Goal: Obtain resource: Download file/media

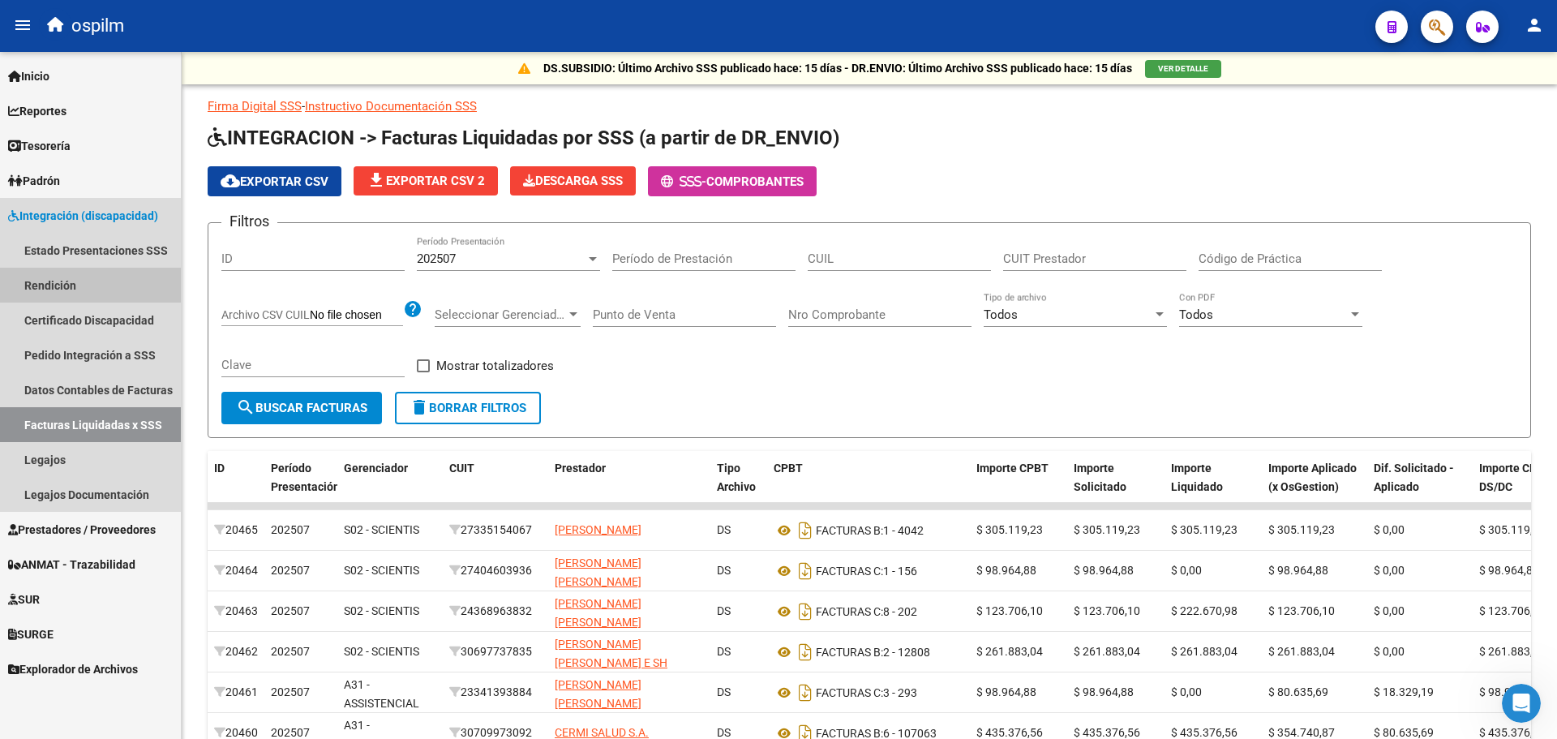
click at [62, 286] on link "Rendición" at bounding box center [90, 285] width 181 height 35
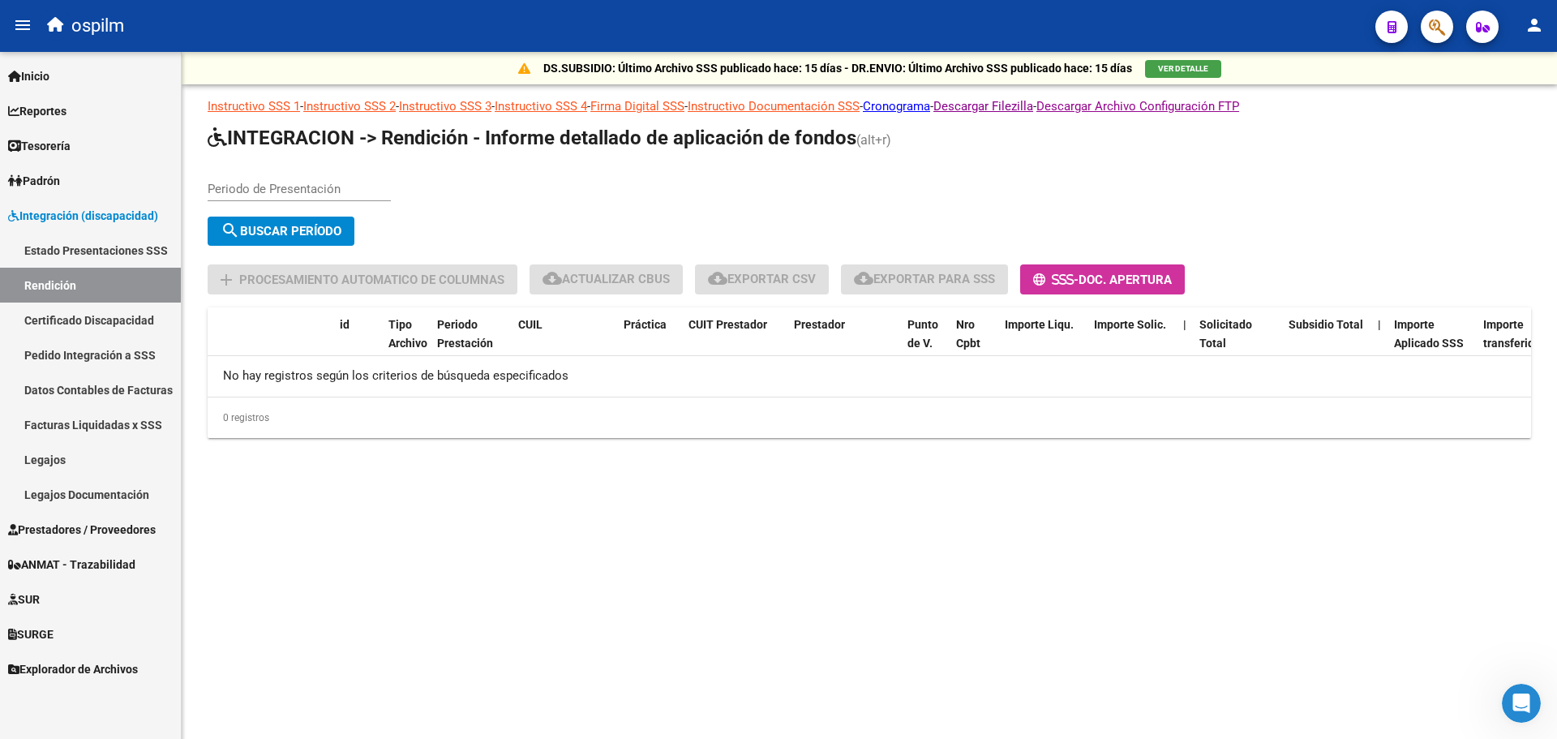
click at [303, 170] on div "Periodo de Presentación" at bounding box center [299, 183] width 183 height 35
type input "202505"
click at [291, 230] on span "search Buscar Período" at bounding box center [281, 231] width 121 height 15
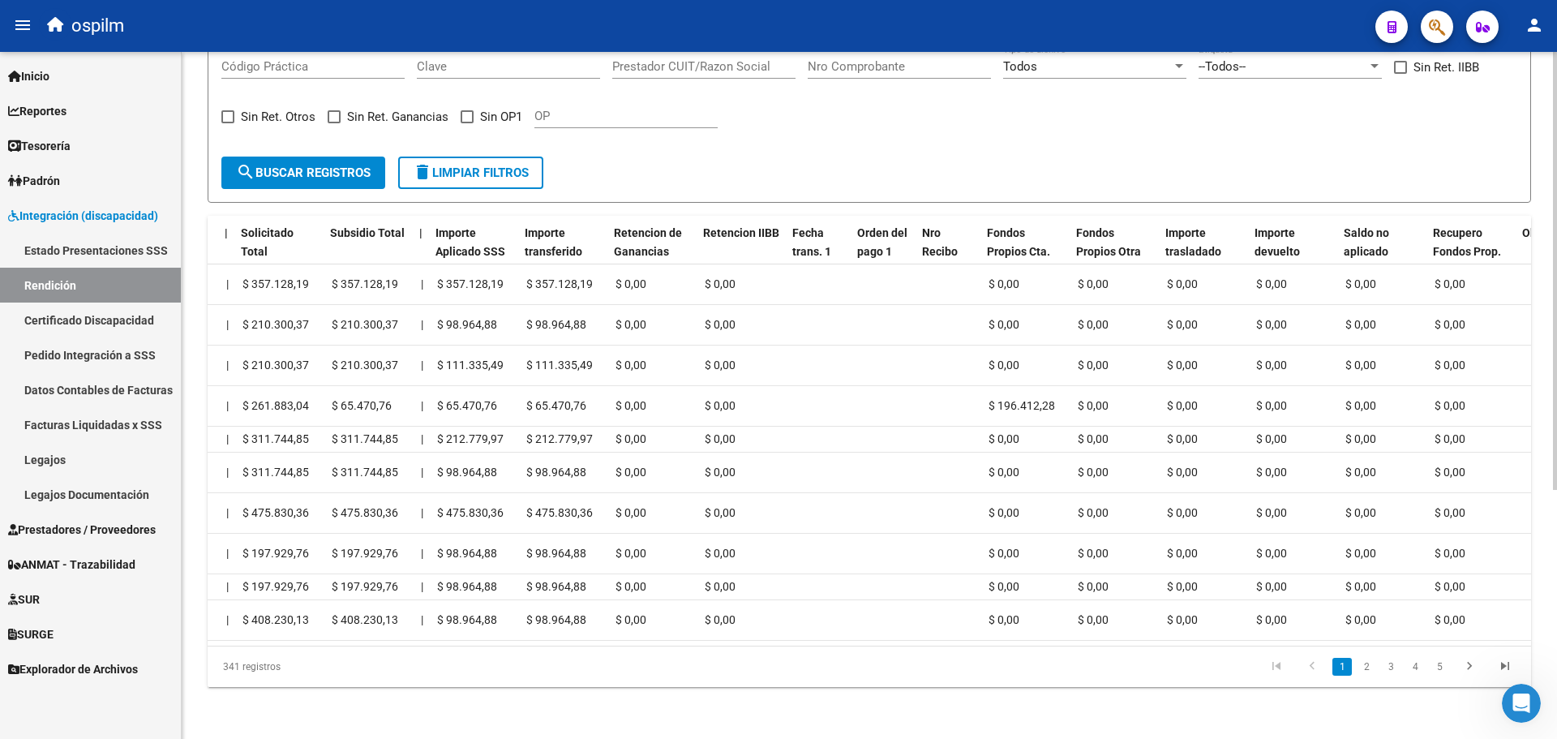
scroll to position [0, 960]
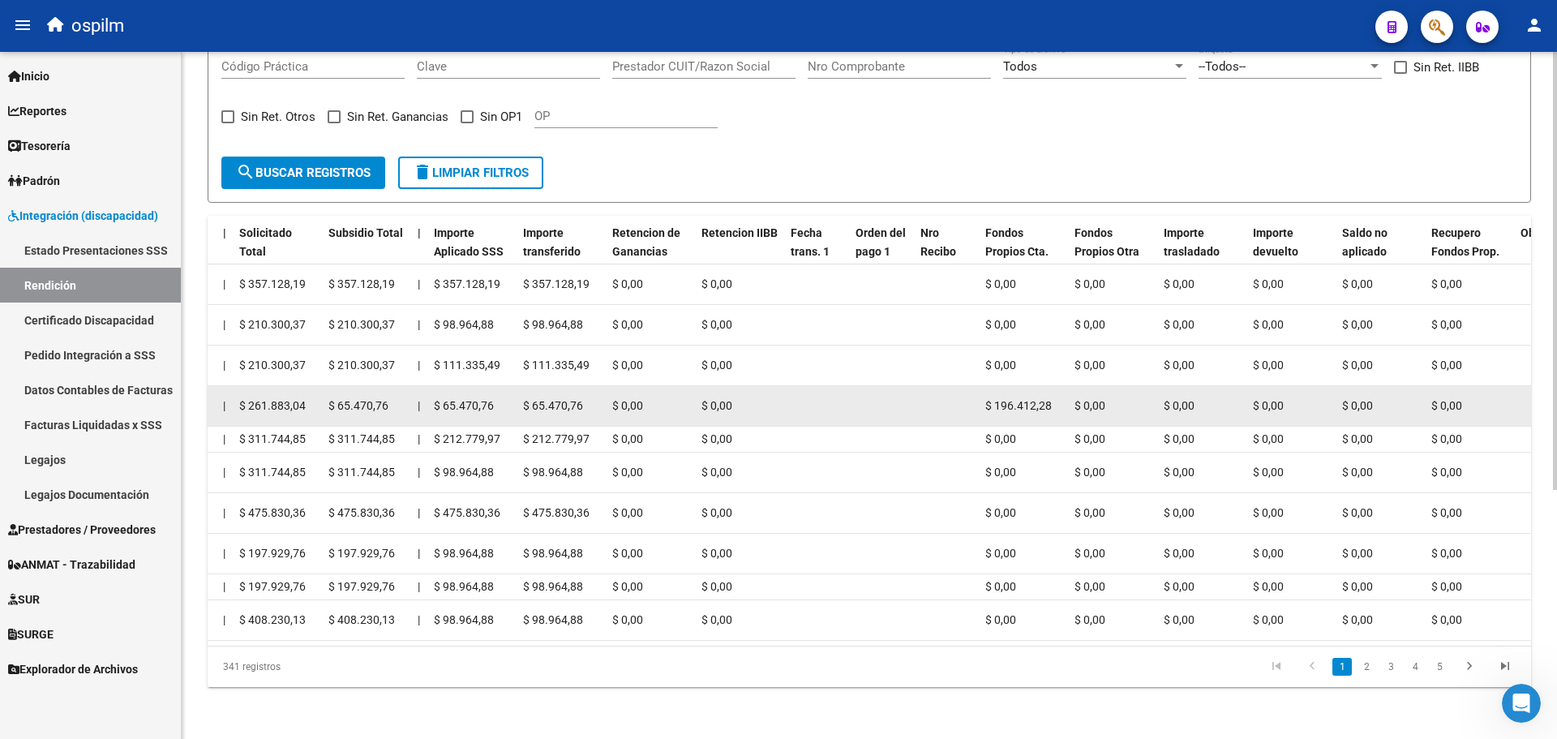
drag, startPoint x: 815, startPoint y: 374, endPoint x: 1412, endPoint y: 373, distance: 597.0
click at [1412, 386] on div "19808 DS 202505 27583546060 91 30697737835 [PERSON_NAME] J E Y [PERSON_NAME] E …" at bounding box center [626, 406] width 2758 height 41
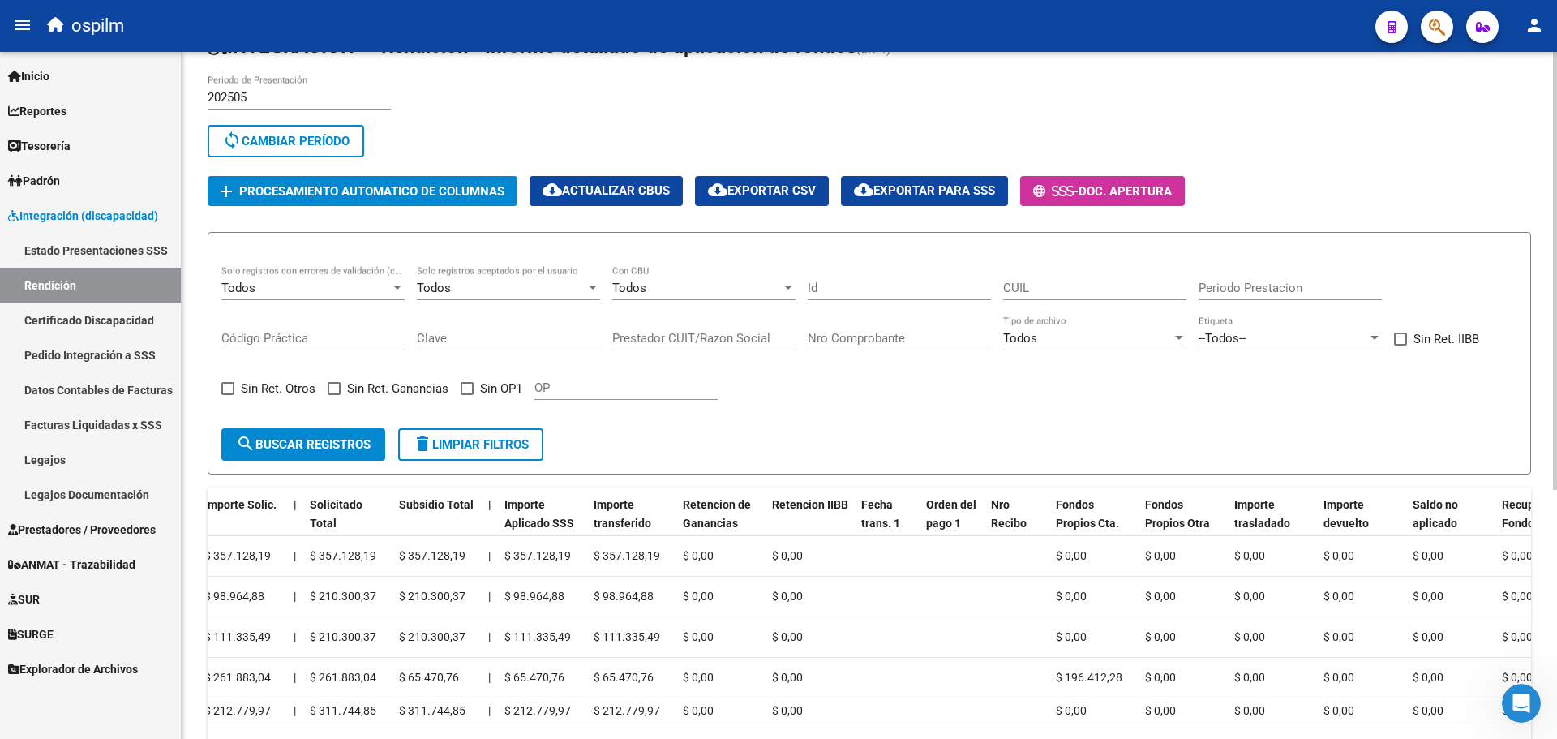
scroll to position [0, 0]
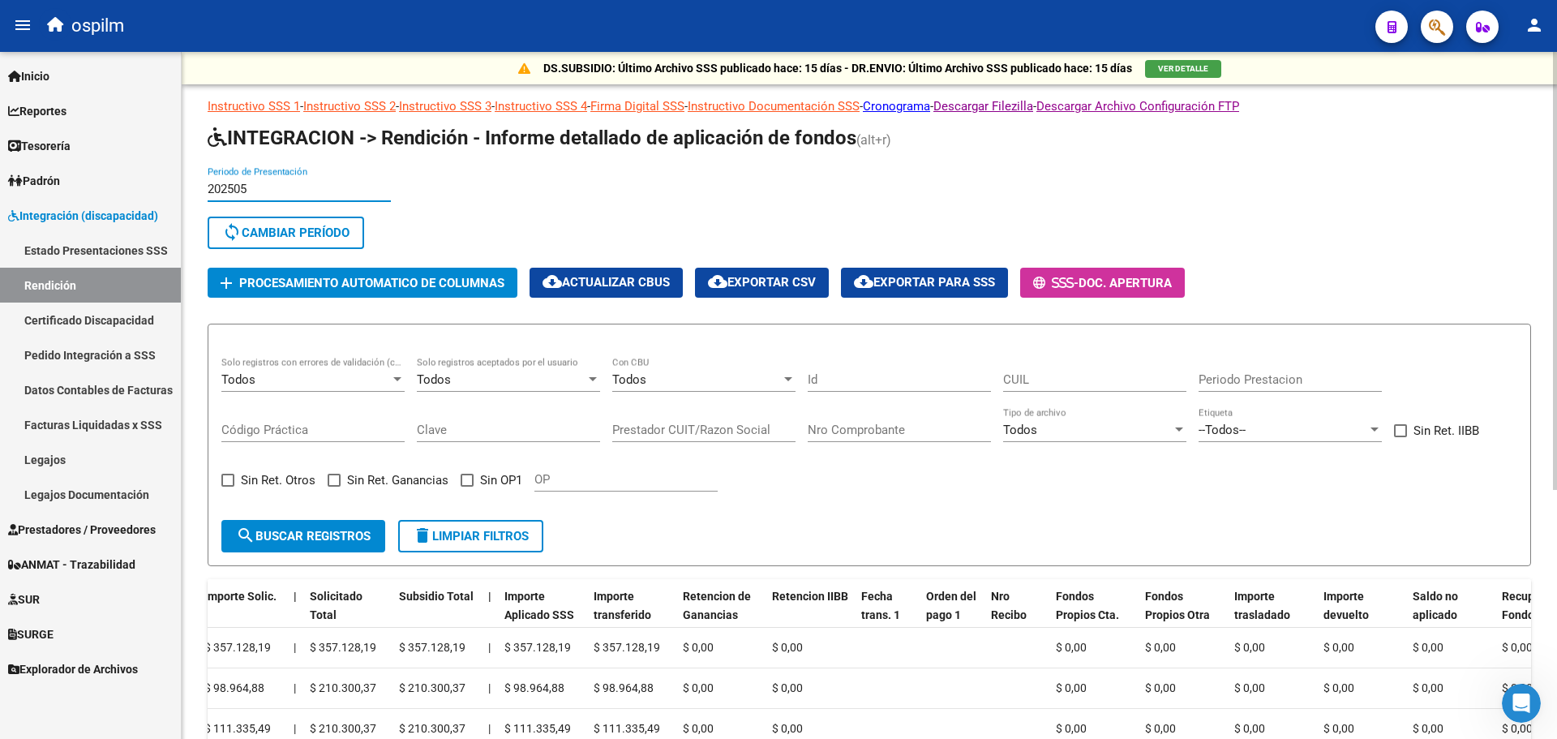
click at [287, 195] on input "202505" at bounding box center [299, 189] width 183 height 15
click at [258, 193] on input "202505" at bounding box center [299, 189] width 183 height 15
click at [253, 187] on input "202505" at bounding box center [299, 189] width 183 height 15
click at [245, 187] on input "202505" at bounding box center [299, 189] width 183 height 15
click at [279, 230] on span "sync Cambiar Período" at bounding box center [285, 233] width 127 height 15
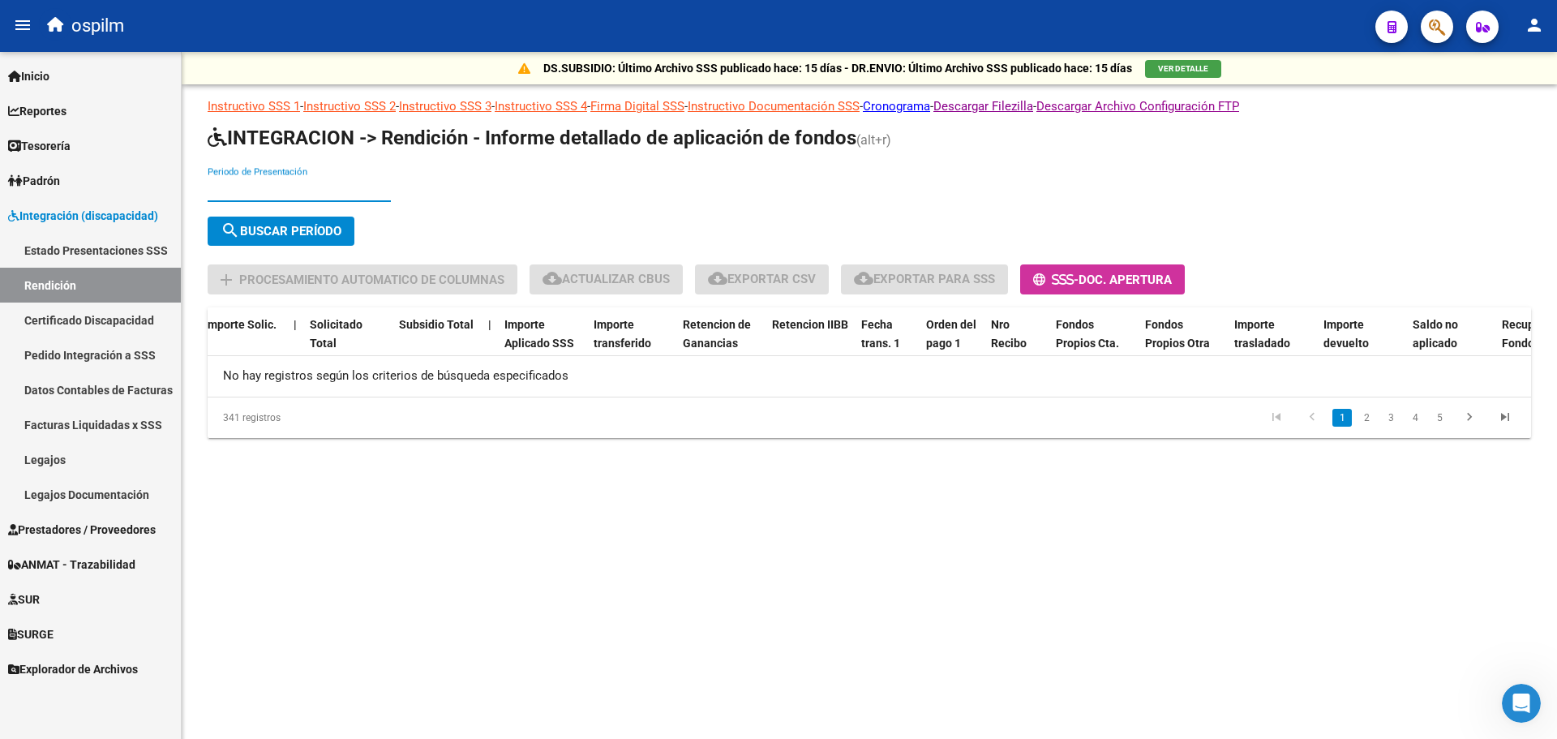
click at [277, 191] on input "Periodo de Presentación" at bounding box center [299, 189] width 183 height 15
type input "202506"
click at [294, 234] on span "search Buscar Período" at bounding box center [281, 231] width 121 height 15
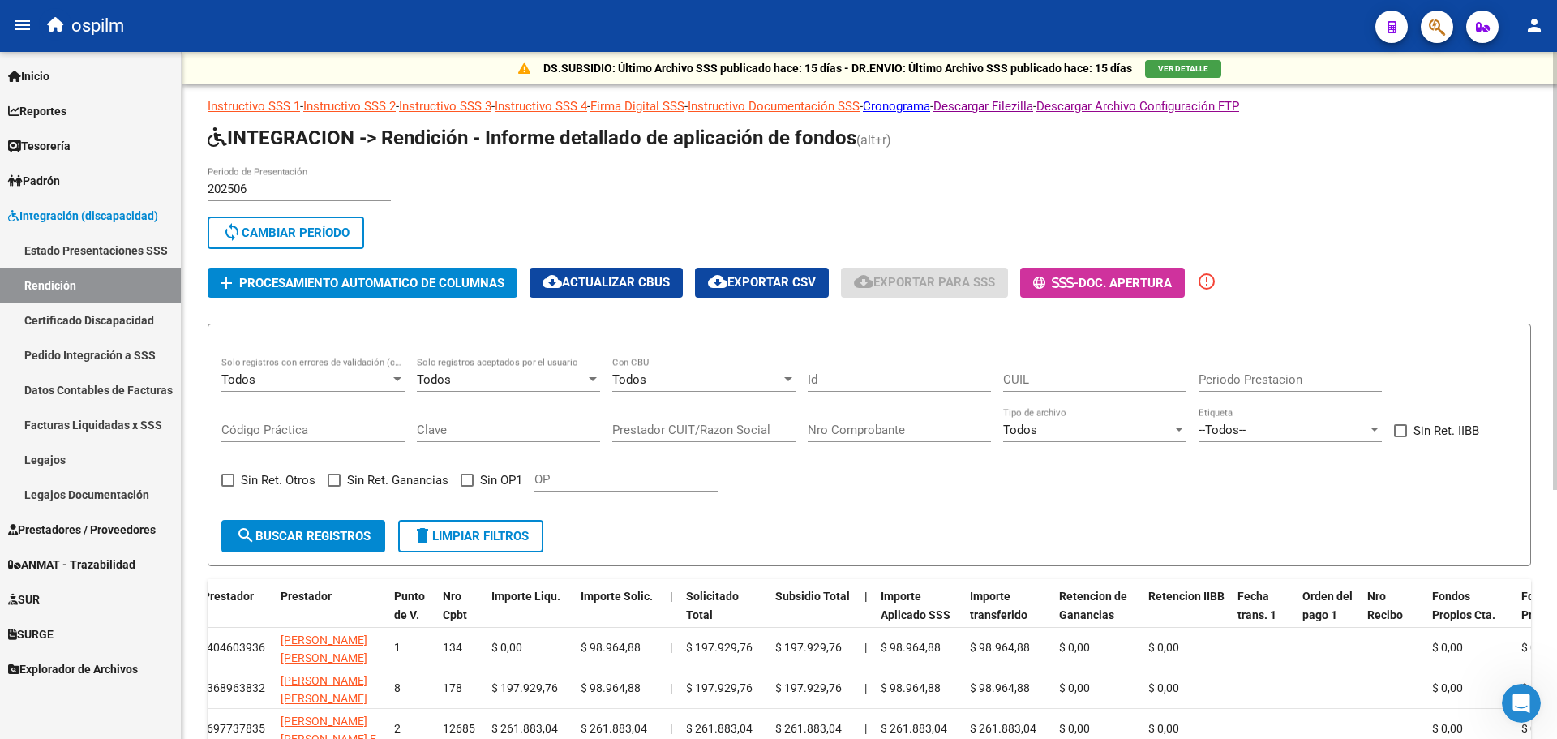
click at [677, 437] on div "Prestador CUIT/Razon Social" at bounding box center [703, 424] width 183 height 35
click at [682, 427] on input "Prestador CUIT/Razon Social" at bounding box center [703, 430] width 183 height 15
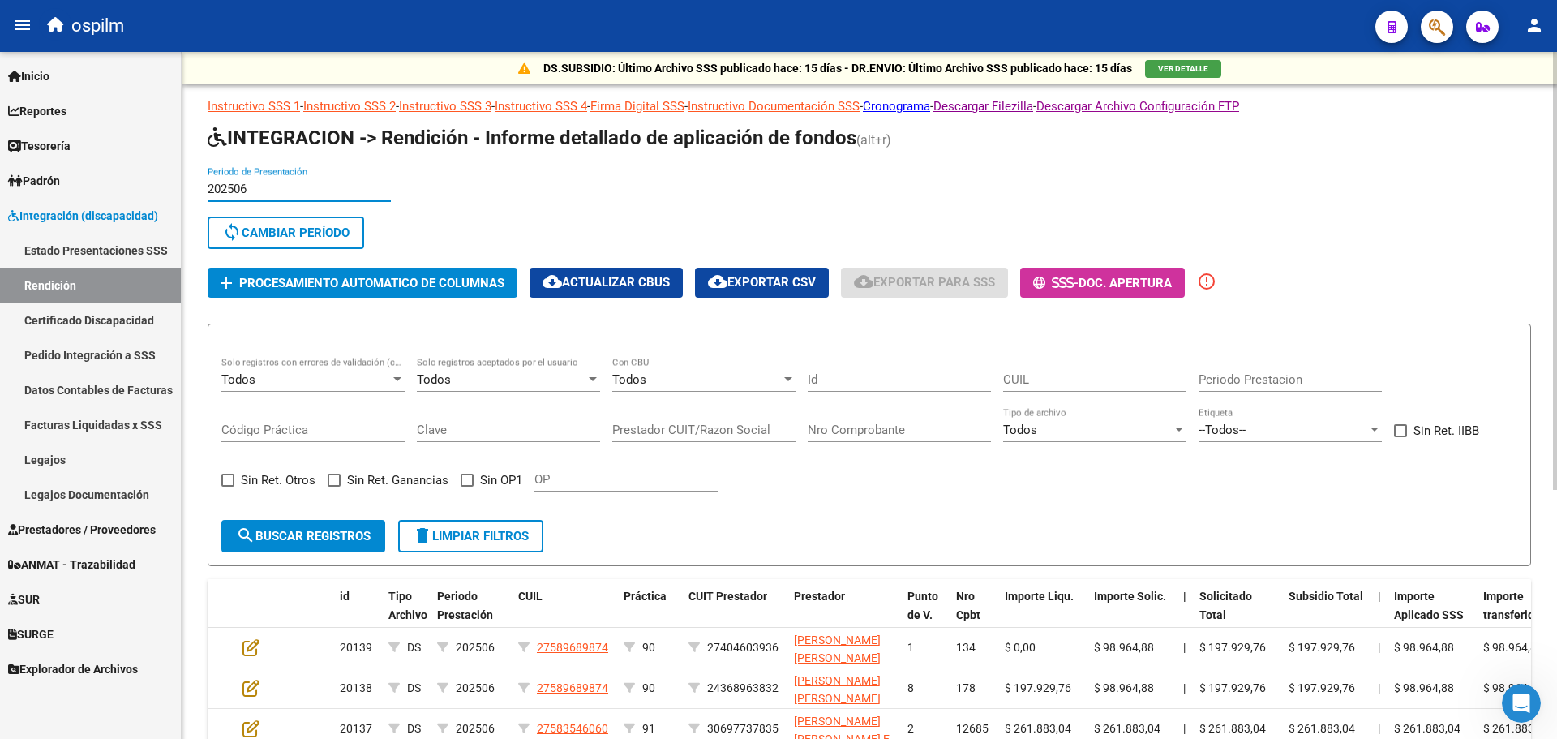
click at [328, 188] on input "202506" at bounding box center [299, 189] width 183 height 15
click at [240, 191] on input "202506" at bounding box center [299, 189] width 183 height 15
click at [268, 191] on input "202506" at bounding box center [299, 189] width 183 height 15
drag, startPoint x: 246, startPoint y: 242, endPoint x: 252, endPoint y: 191, distance: 50.7
click at [246, 241] on button "sync Cambiar Período" at bounding box center [286, 233] width 157 height 32
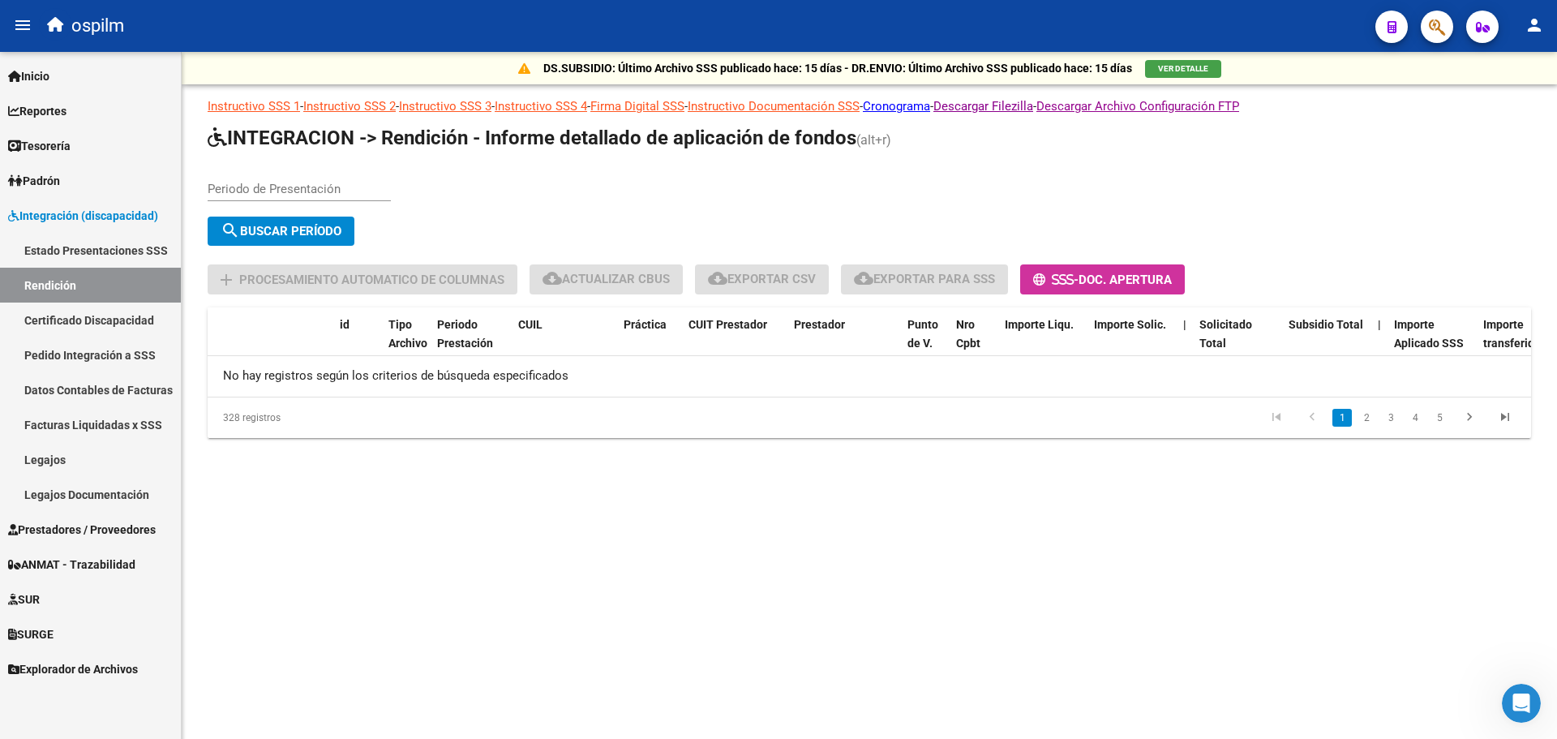
click at [254, 182] on input "Periodo de Presentación" at bounding box center [299, 189] width 183 height 15
type input "202507"
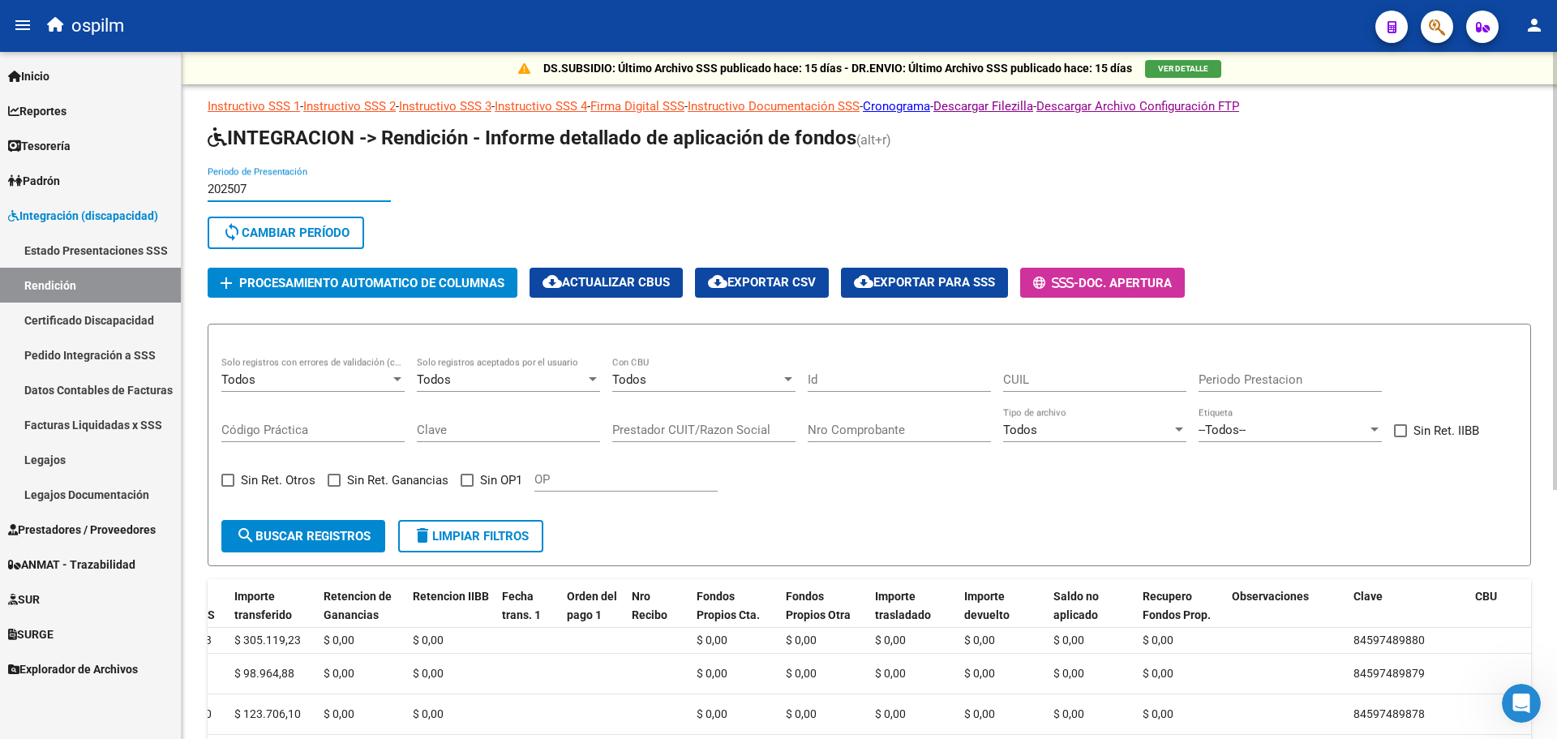
click at [287, 185] on input "202507" at bounding box center [299, 189] width 183 height 15
click at [266, 190] on input "202507" at bounding box center [299, 189] width 183 height 15
click at [250, 188] on input "202507" at bounding box center [299, 189] width 183 height 15
click at [244, 189] on input "202507" at bounding box center [299, 189] width 183 height 15
click at [273, 230] on span "sync Cambiar Período" at bounding box center [285, 233] width 127 height 15
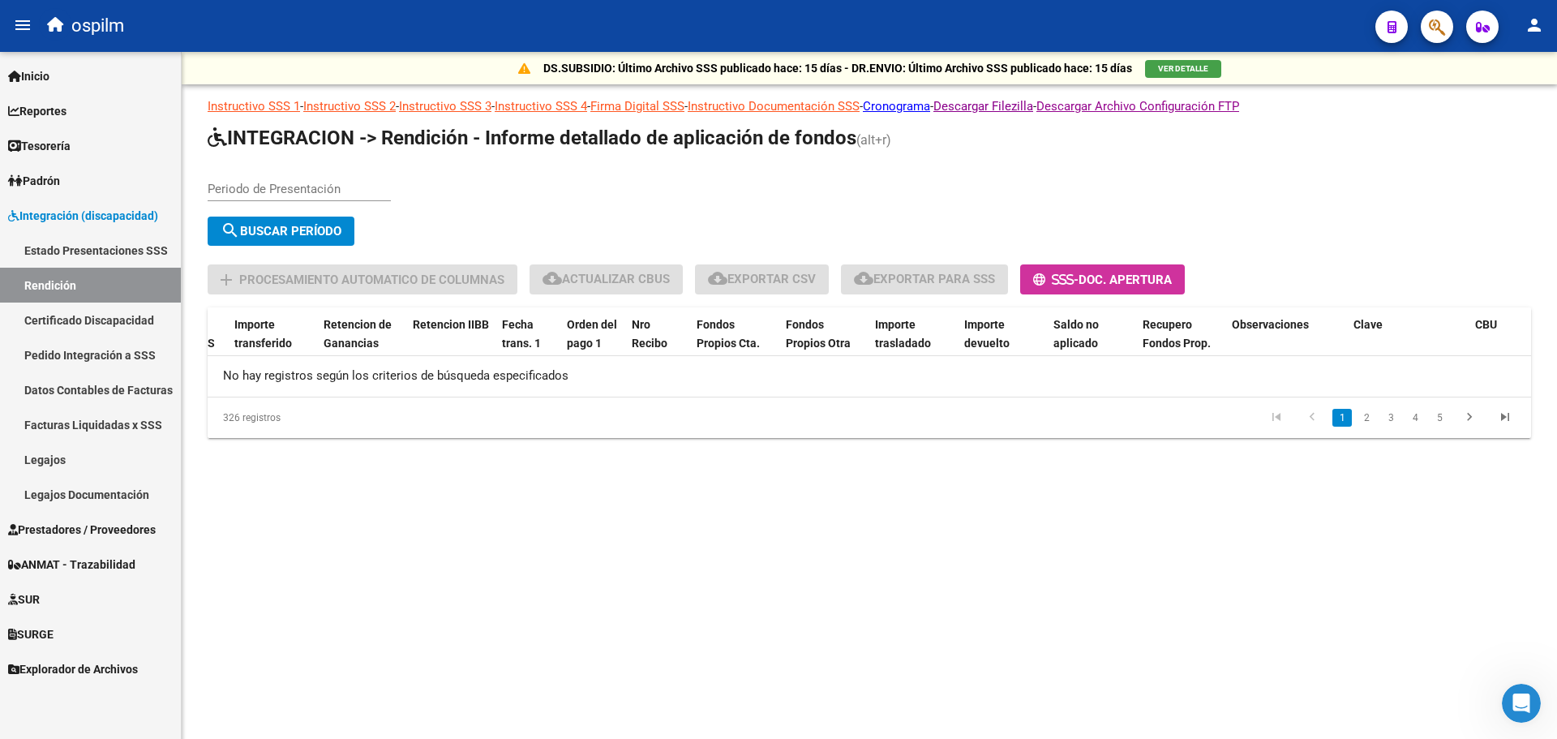
click at [274, 185] on input "Periodo de Presentación" at bounding box center [299, 189] width 183 height 15
type input "202505"
click at [258, 221] on button "search Buscar Período" at bounding box center [281, 231] width 147 height 29
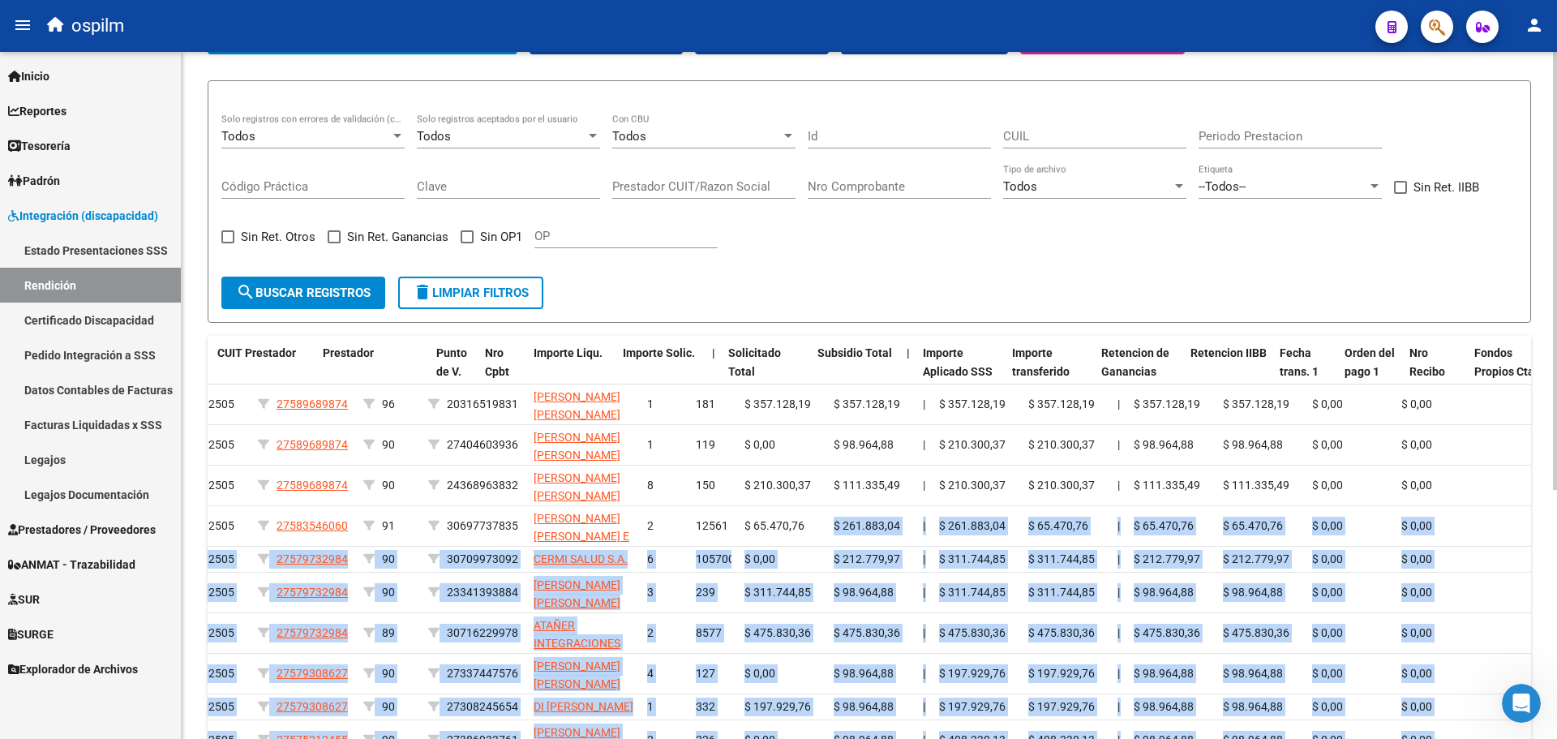
scroll to position [0, 697]
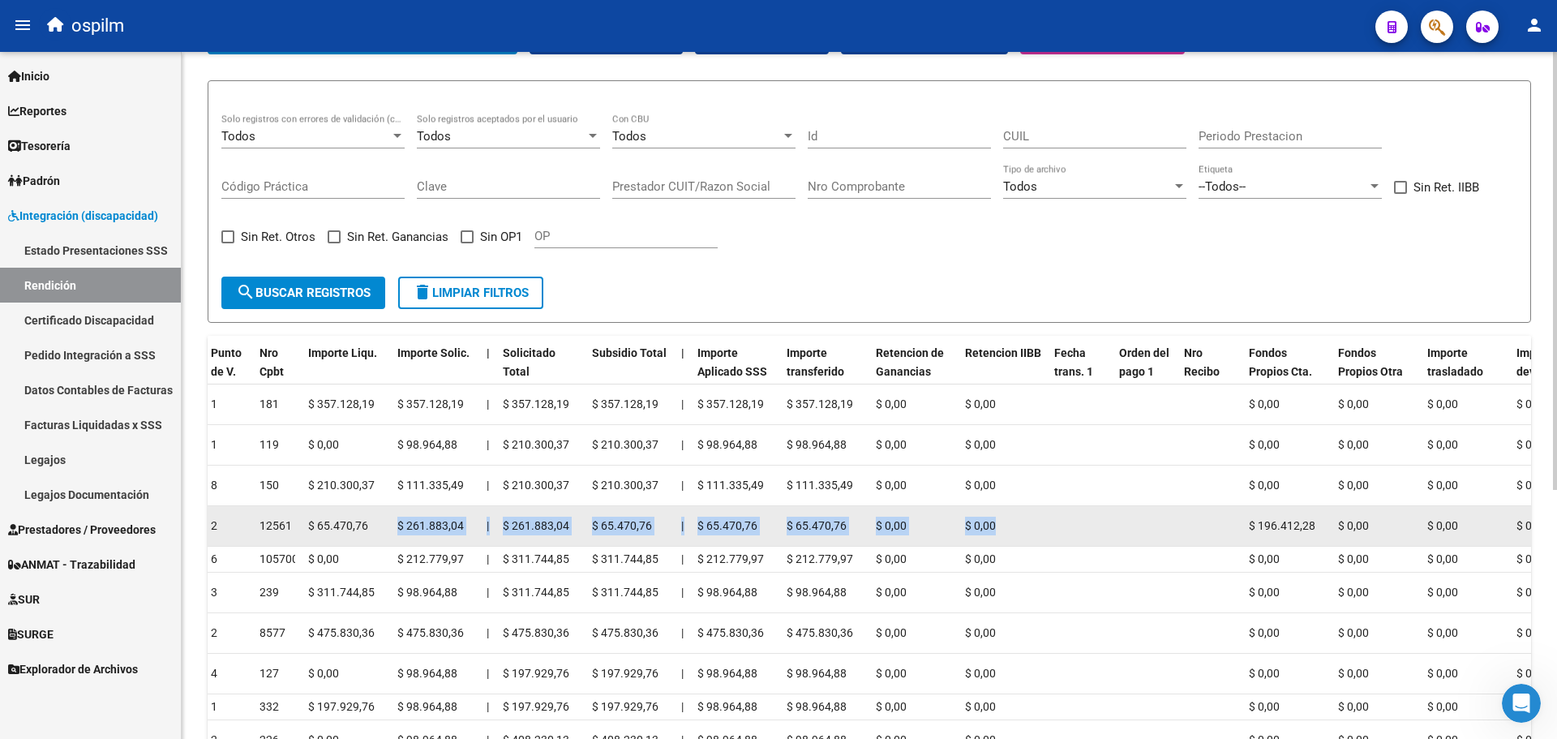
drag, startPoint x: 1074, startPoint y: 520, endPoint x: 1123, endPoint y: 533, distance: 50.4
click at [1123, 533] on div "19808 DS 202505 27583546060 91 30697737835 [PERSON_NAME] J E Y [PERSON_NAME] E …" at bounding box center [890, 526] width 2758 height 41
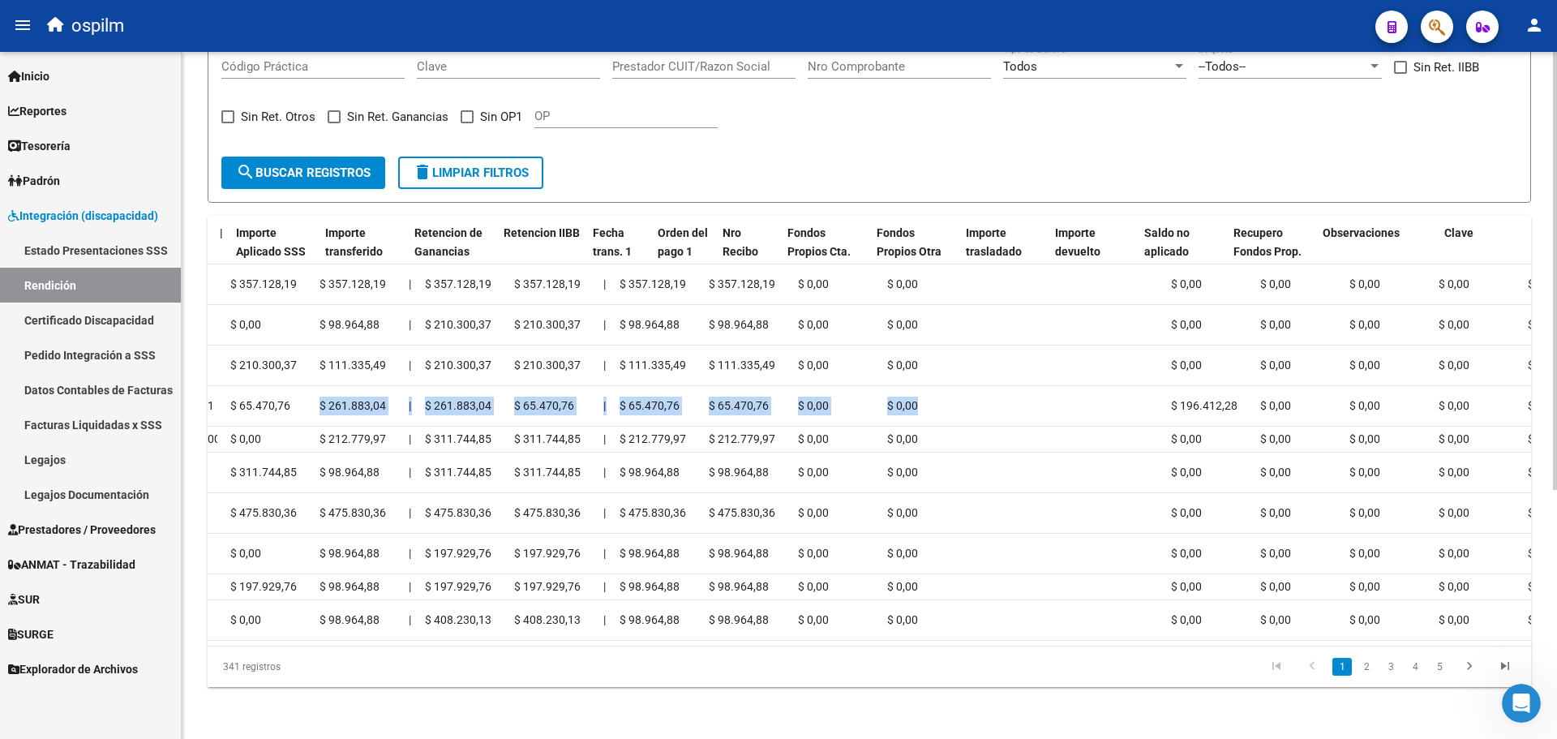
scroll to position [0, 648]
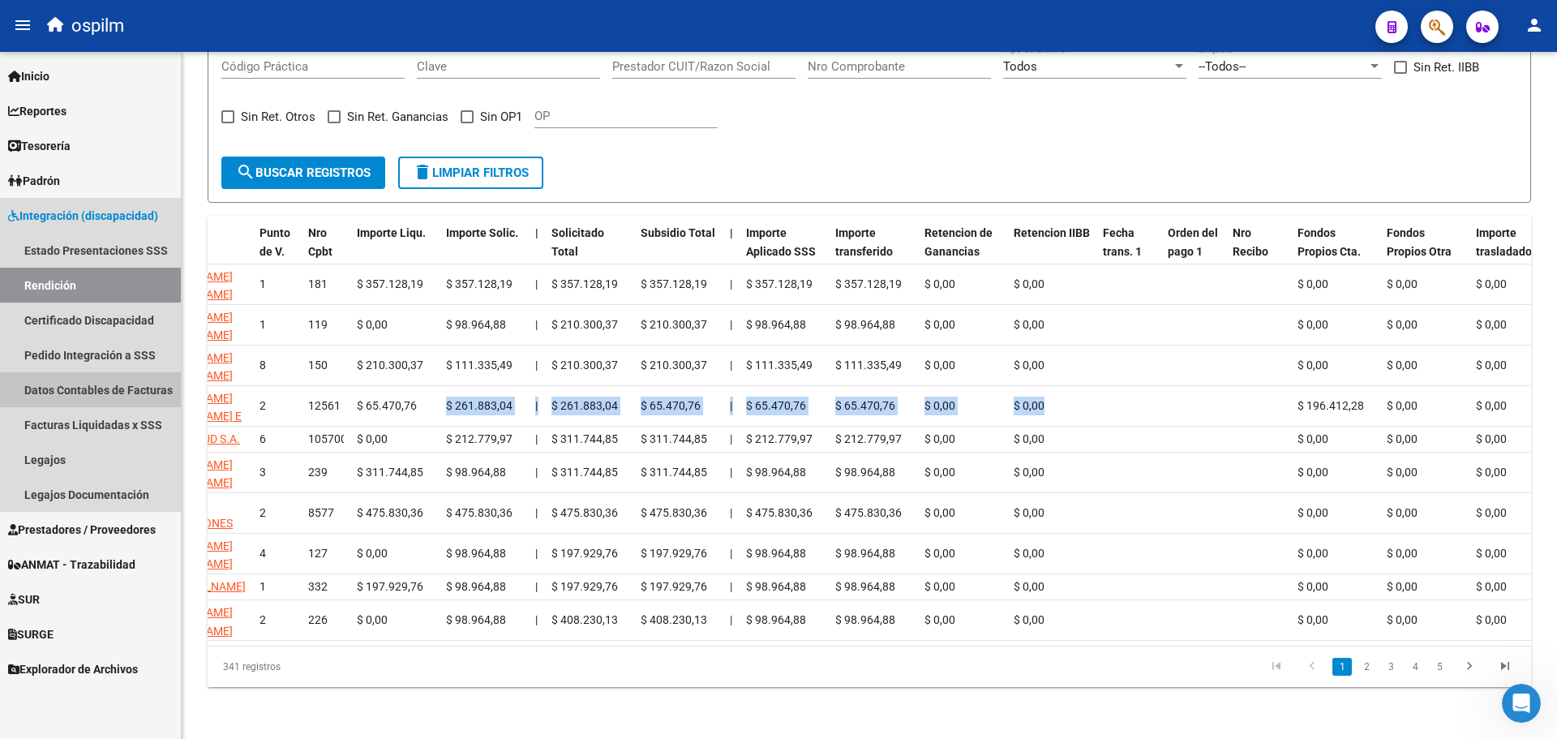
click at [93, 389] on link "Datos Contables de Facturas" at bounding box center [90, 389] width 181 height 35
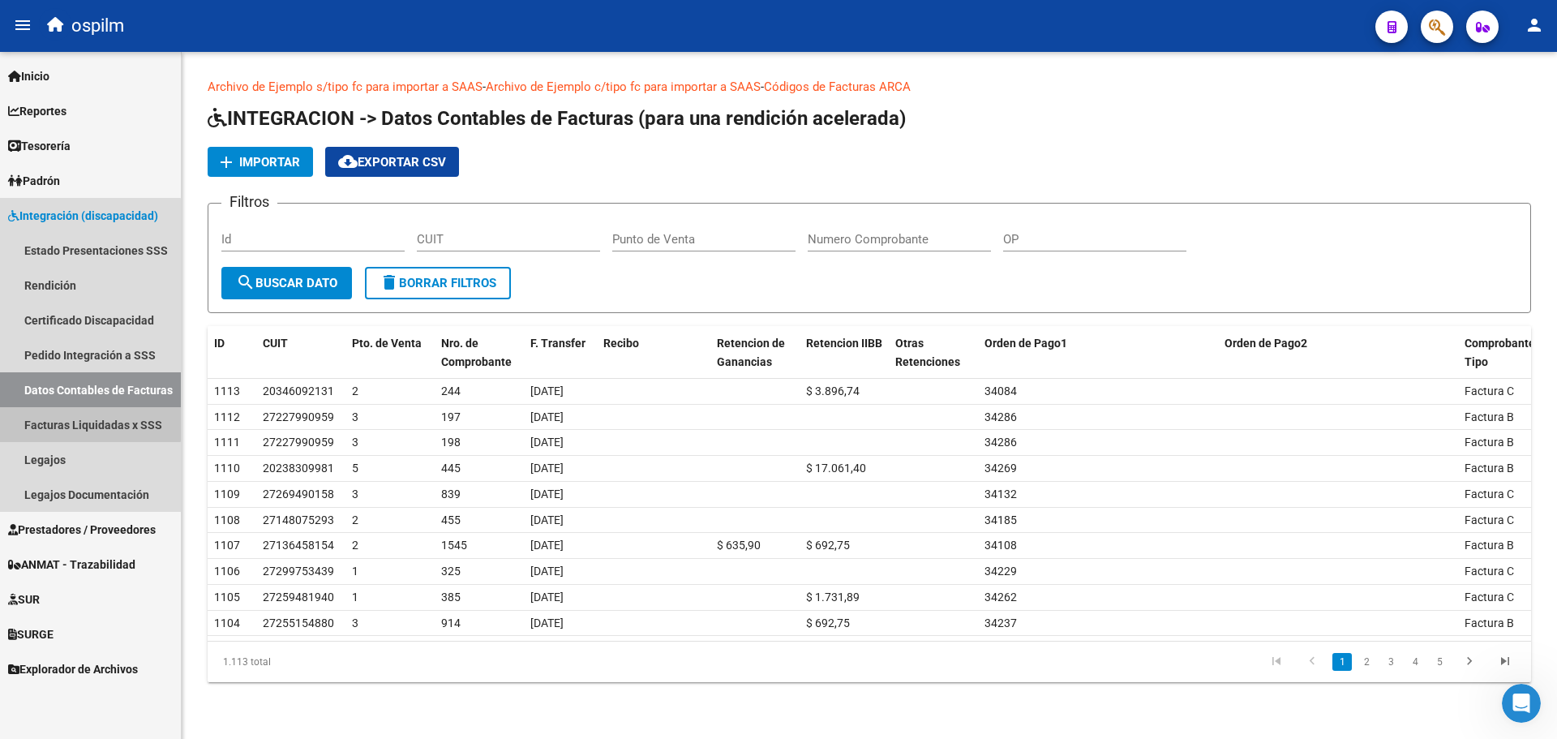
click at [85, 419] on link "Facturas Liquidadas x SSS" at bounding box center [90, 424] width 181 height 35
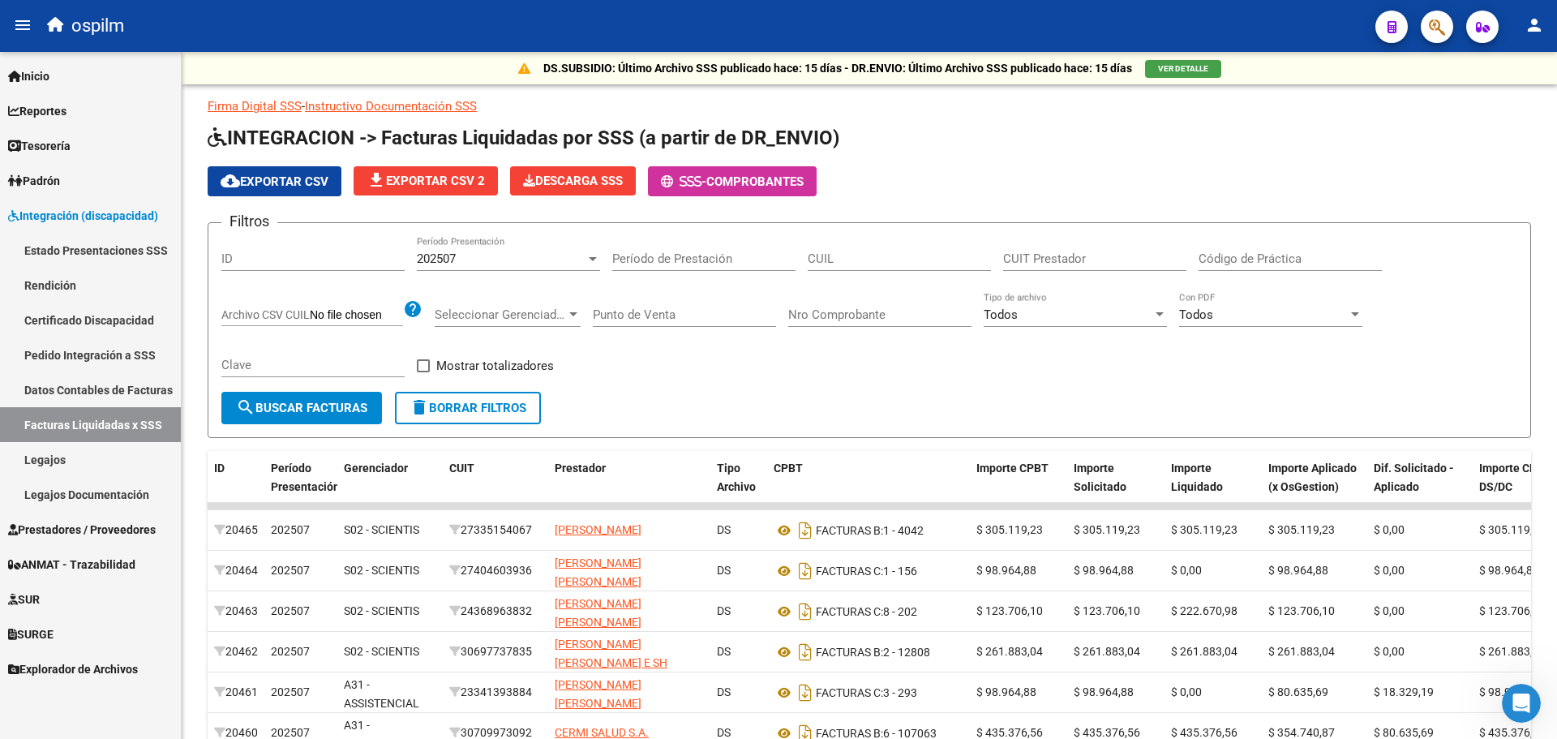
click at [88, 395] on link "Datos Contables de Facturas" at bounding box center [90, 389] width 181 height 35
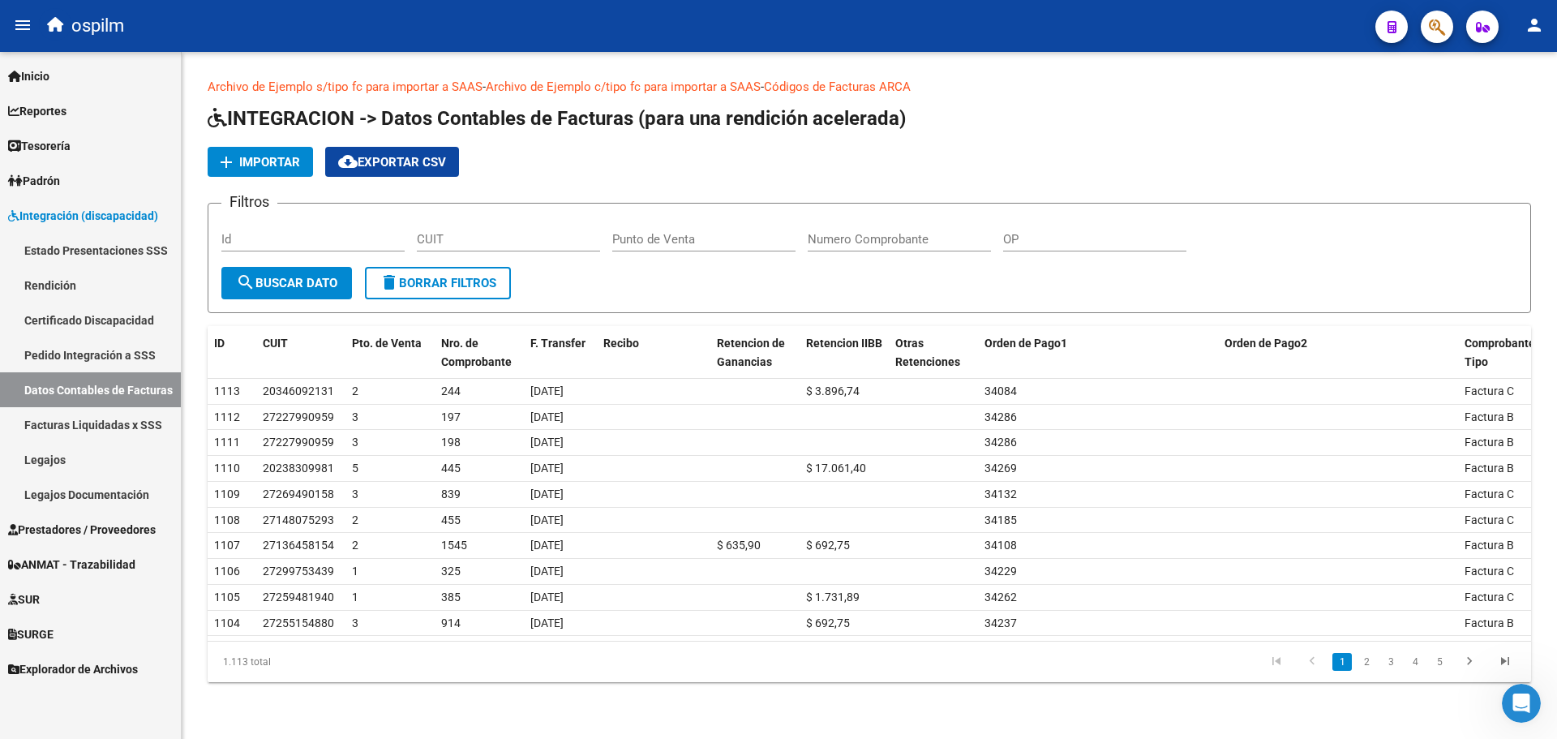
click at [416, 159] on span "cloud_download Exportar CSV" at bounding box center [392, 162] width 108 height 15
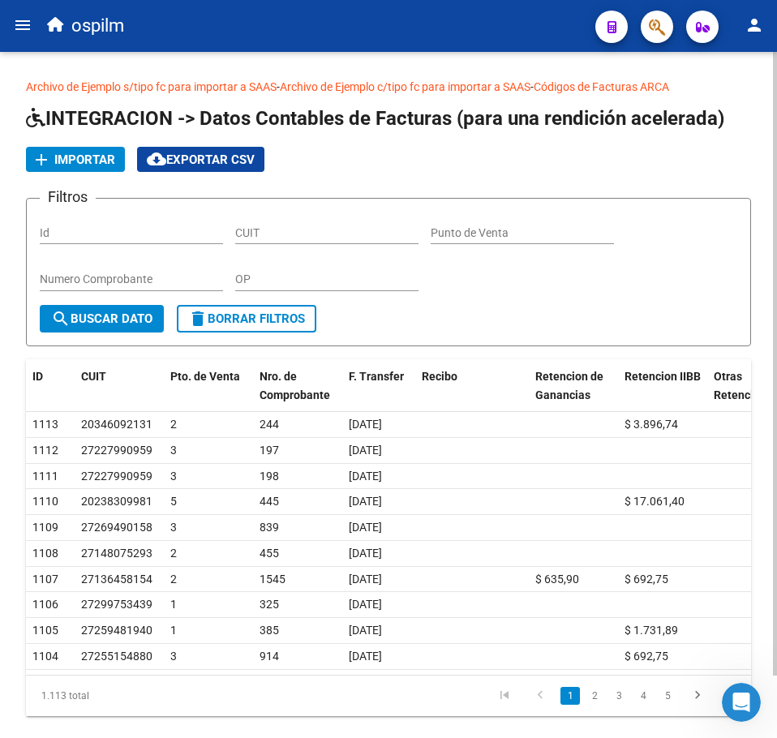
click at [206, 151] on button "cloud_download Exportar CSV" at bounding box center [200, 159] width 127 height 25
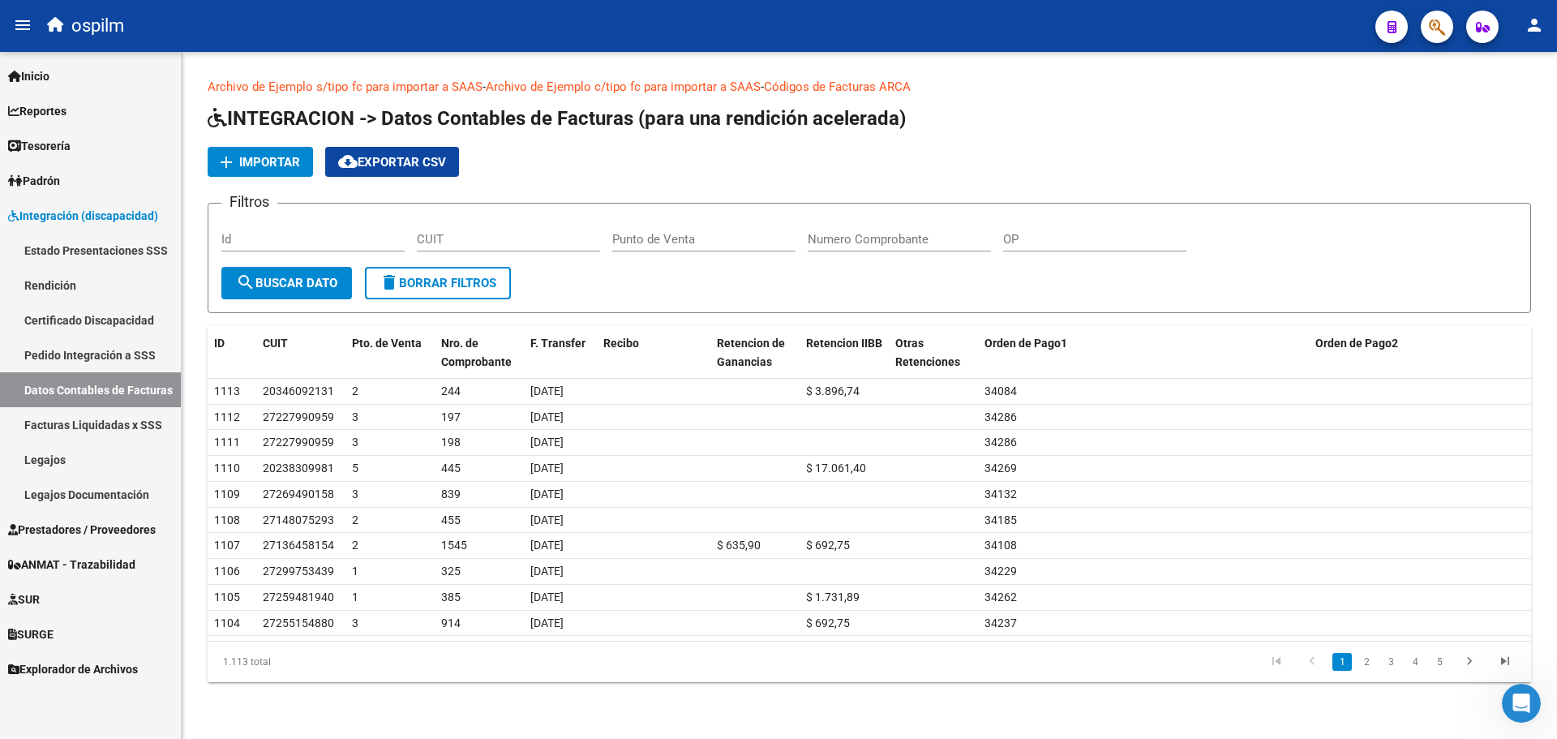
click at [54, 290] on link "Rendición" at bounding box center [90, 285] width 181 height 35
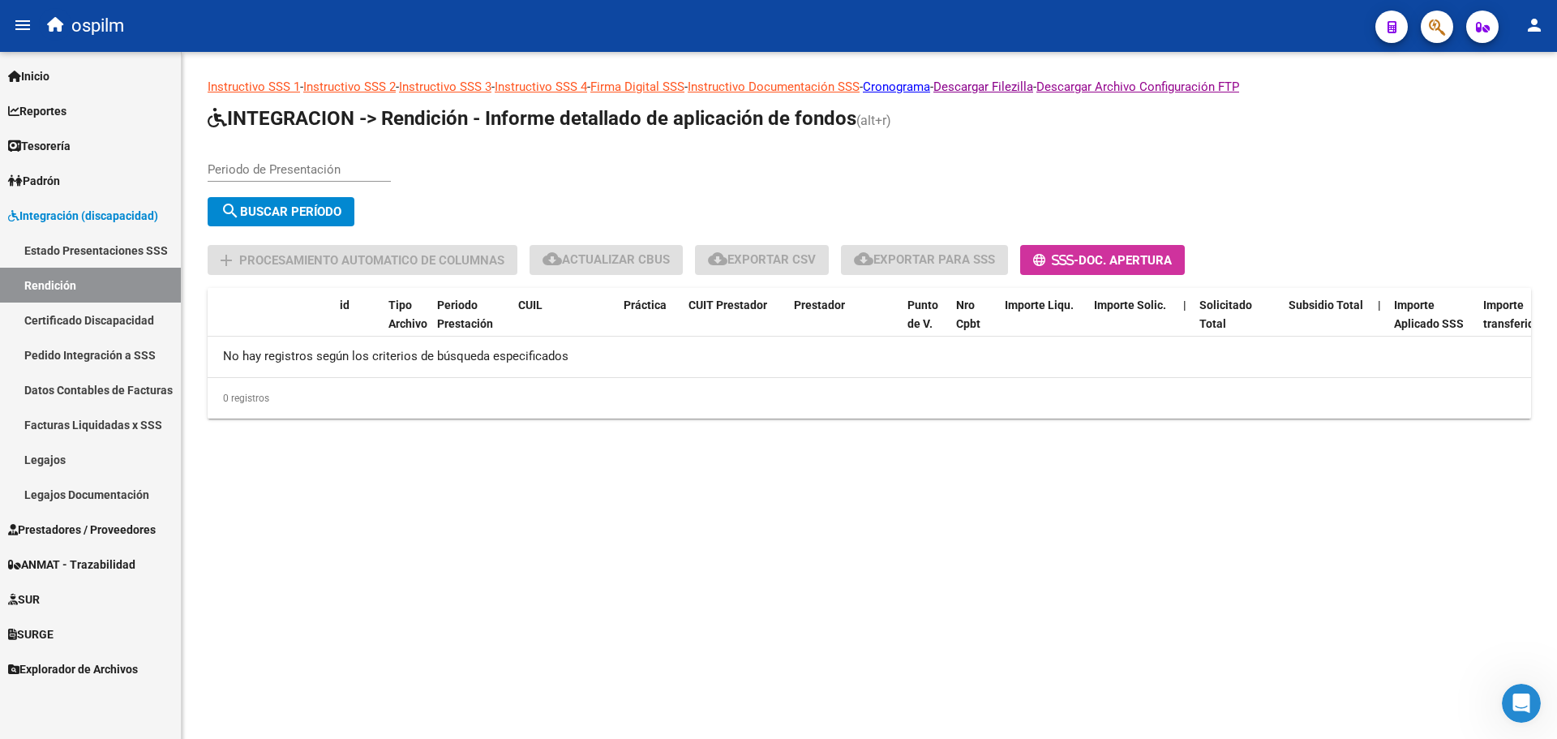
click at [264, 161] on div "Periodo de Presentación" at bounding box center [299, 164] width 183 height 35
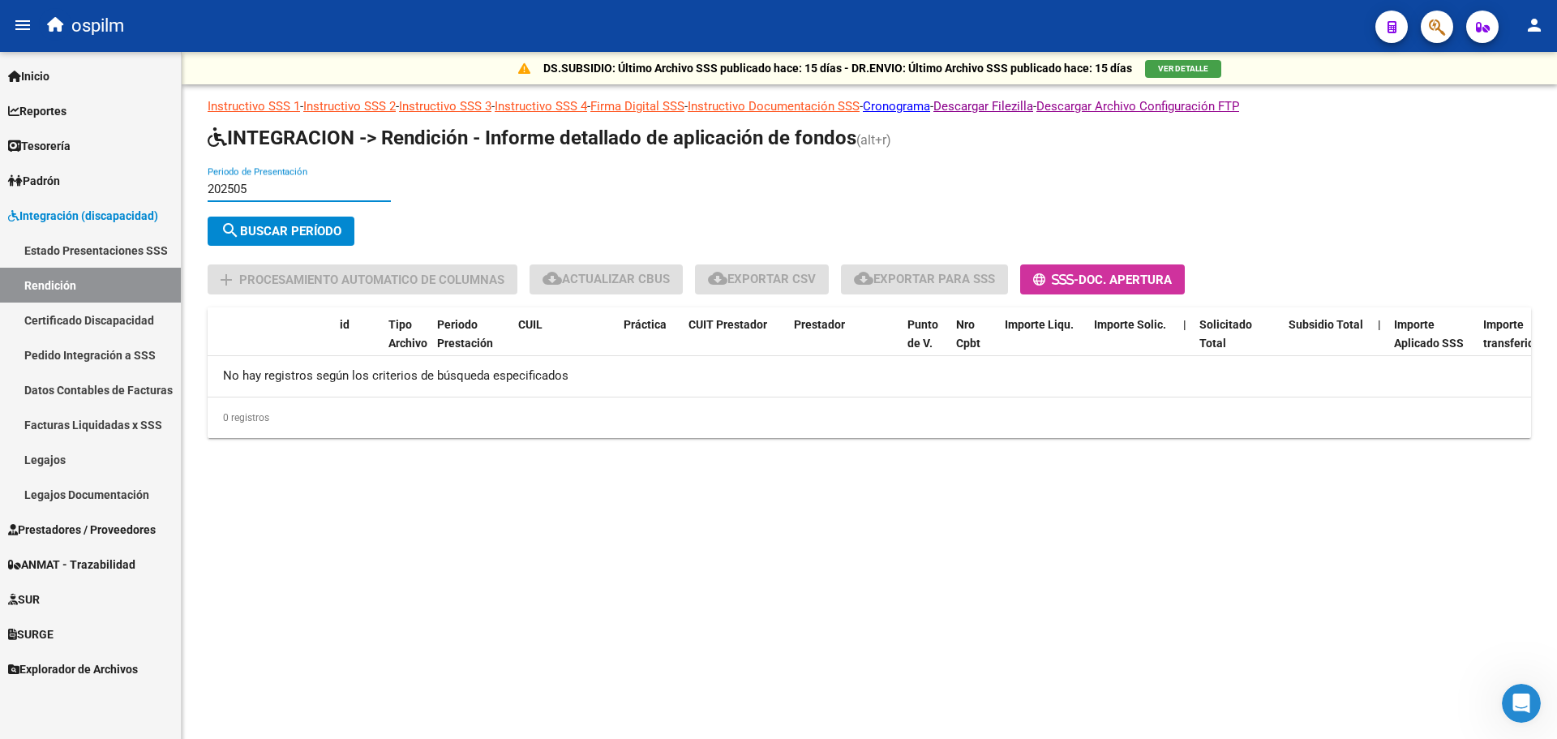
type input "202505"
click at [341, 228] on span "search Buscar Período" at bounding box center [281, 231] width 121 height 15
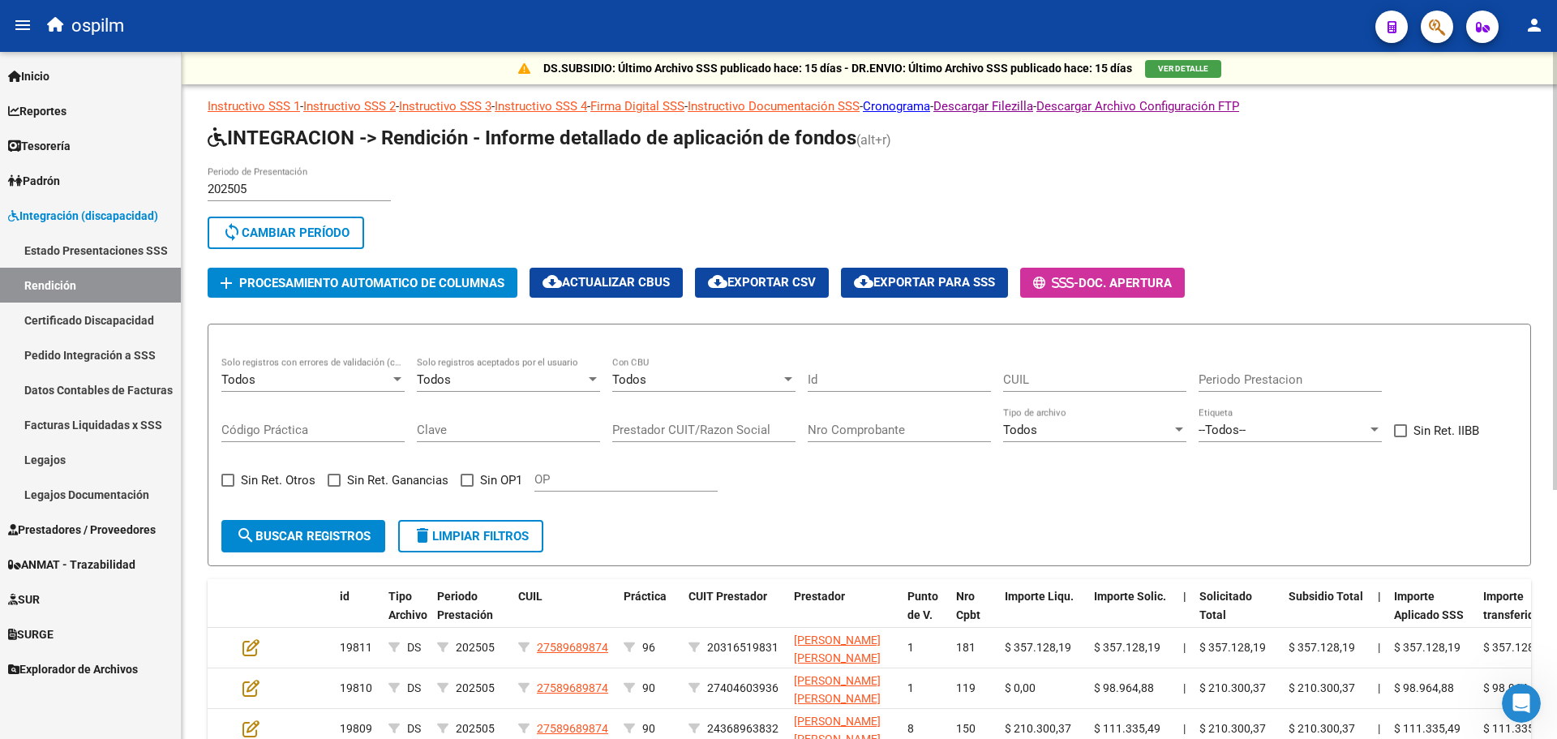
click at [712, 433] on input "Prestador CUIT/Razon Social" at bounding box center [703, 430] width 183 height 15
paste input "27404599416"
type input "27404599416"
click at [326, 530] on span "search Buscar registros" at bounding box center [303, 536] width 135 height 15
